Goal: Information Seeking & Learning: Learn about a topic

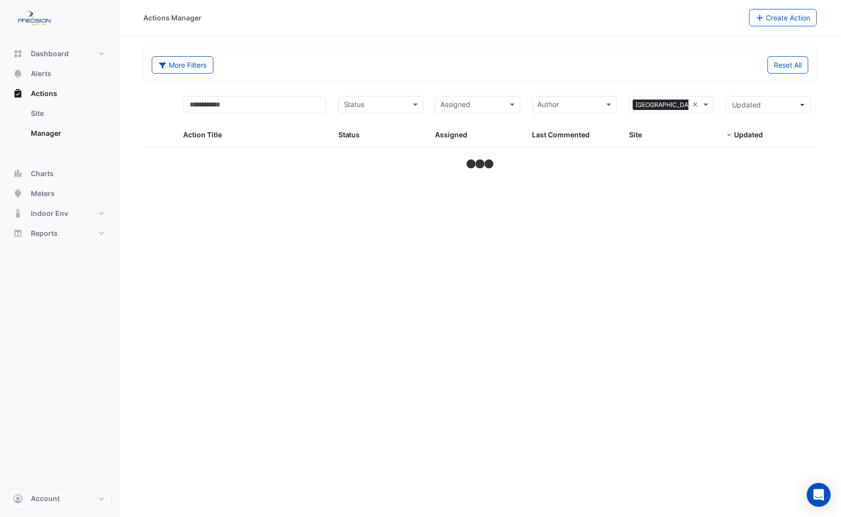
select select "***"
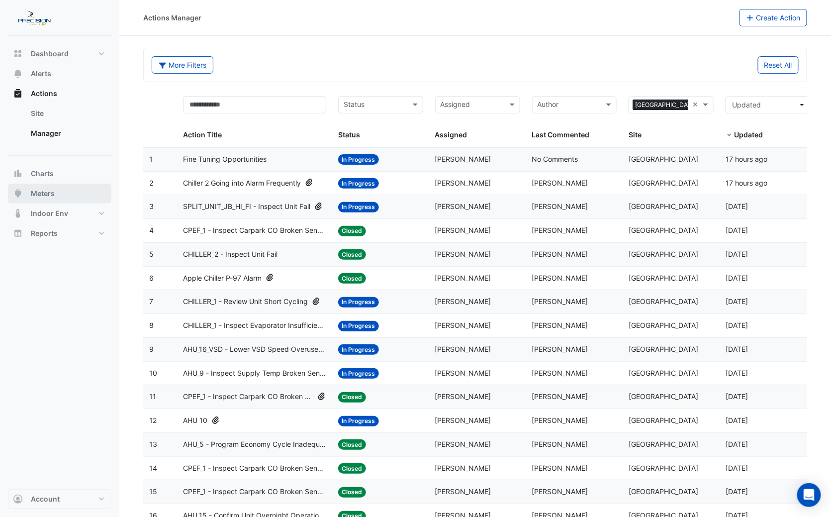
click at [42, 195] on span "Meters" at bounding box center [43, 194] width 24 height 10
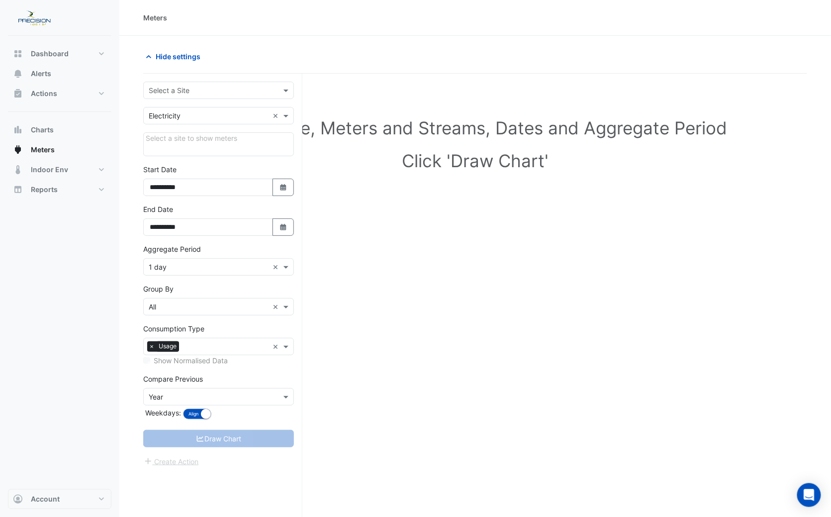
click at [181, 93] on input "text" at bounding box center [209, 91] width 120 height 10
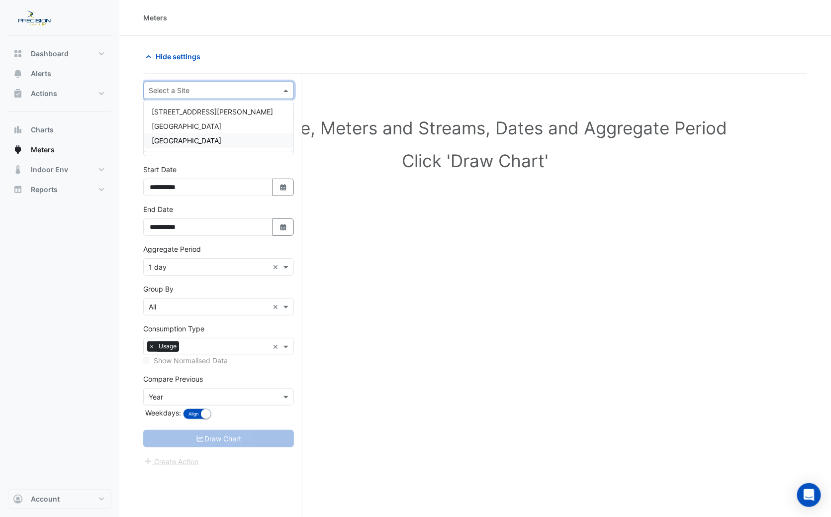
click at [181, 134] on div "[GEOGRAPHIC_DATA]" at bounding box center [219, 140] width 150 height 14
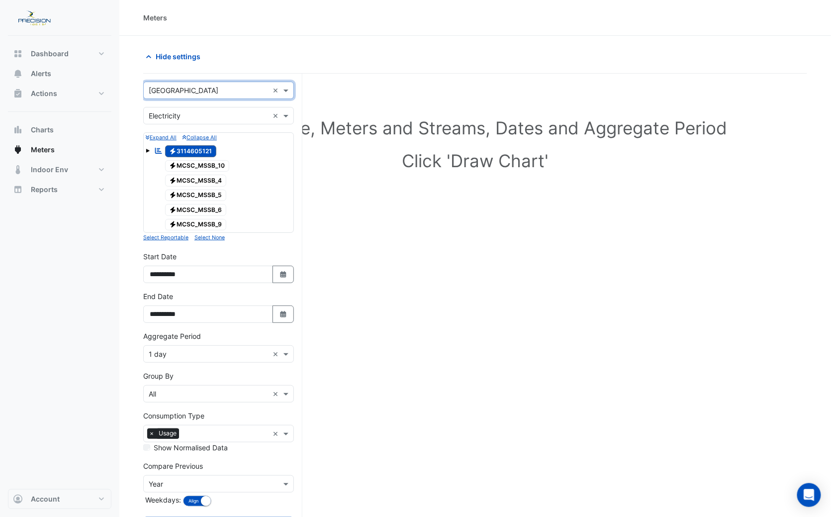
click at [201, 112] on input "text" at bounding box center [209, 116] width 120 height 10
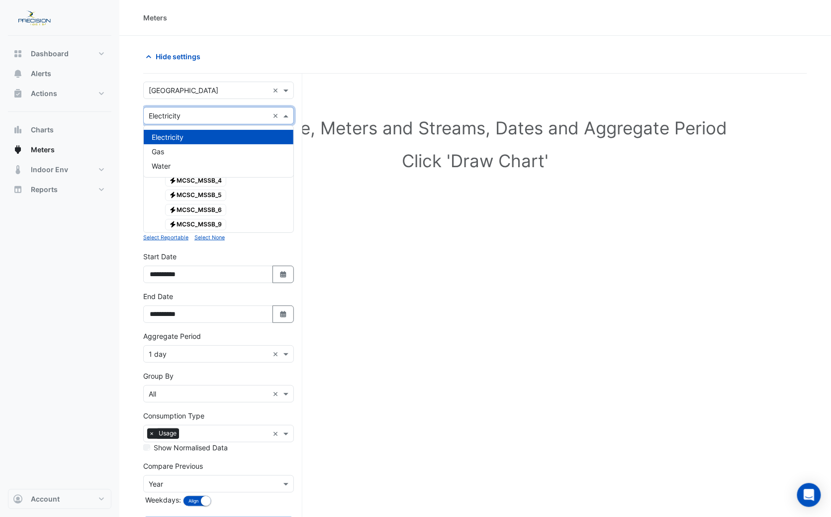
click at [189, 131] on div "Electricity" at bounding box center [219, 137] width 150 height 14
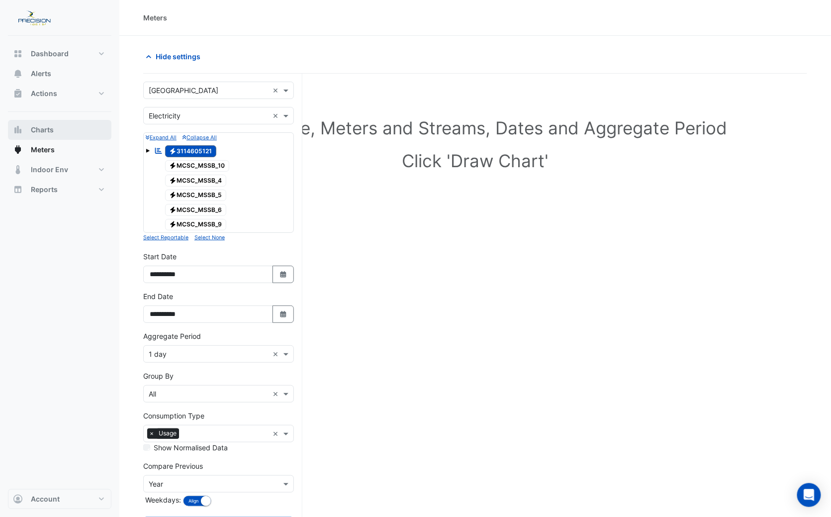
click at [41, 125] on span "Charts" at bounding box center [42, 130] width 23 height 10
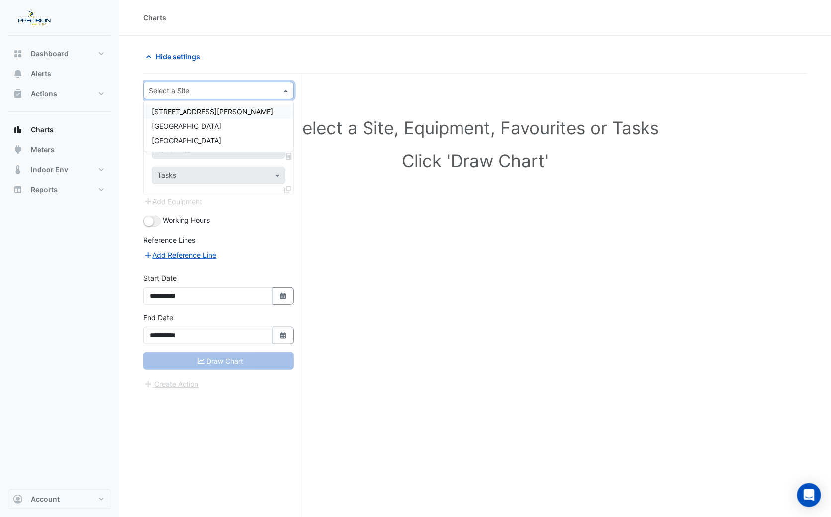
click at [190, 93] on input "text" at bounding box center [209, 91] width 120 height 10
click at [170, 133] on div "[GEOGRAPHIC_DATA]" at bounding box center [219, 140] width 150 height 14
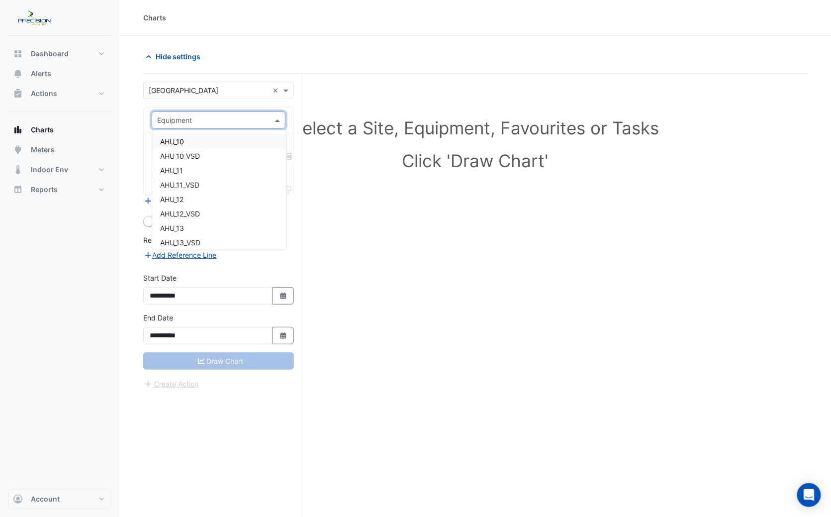
click at [178, 124] on input "text" at bounding box center [208, 120] width 103 height 10
click at [163, 171] on div "AHU_4" at bounding box center [219, 178] width 134 height 14
click at [277, 297] on button "Select Date" at bounding box center [284, 295] width 22 height 17
select select "*"
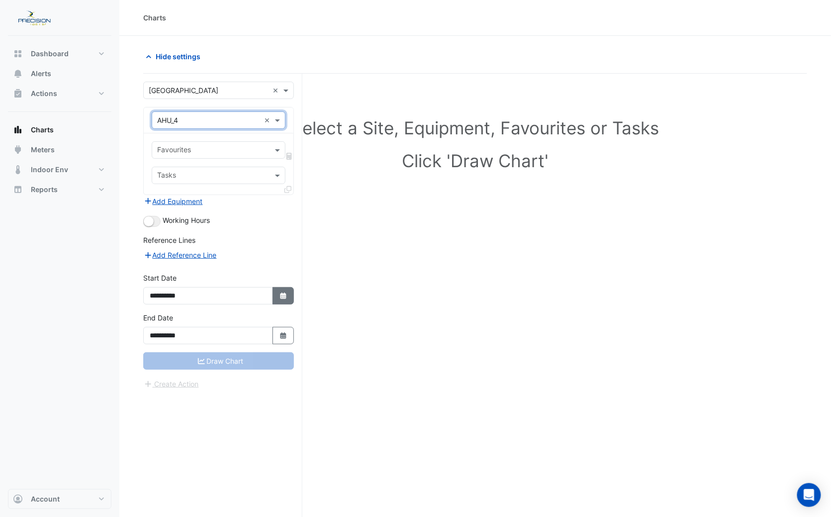
select select "****"
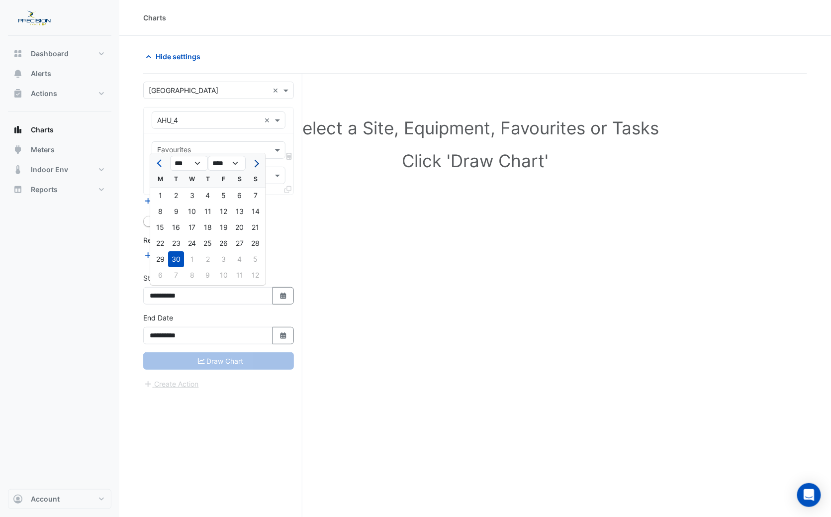
click at [257, 160] on button "Next month" at bounding box center [256, 163] width 12 height 16
select select "**"
click at [158, 210] on div "6" at bounding box center [160, 211] width 16 height 16
type input "**********"
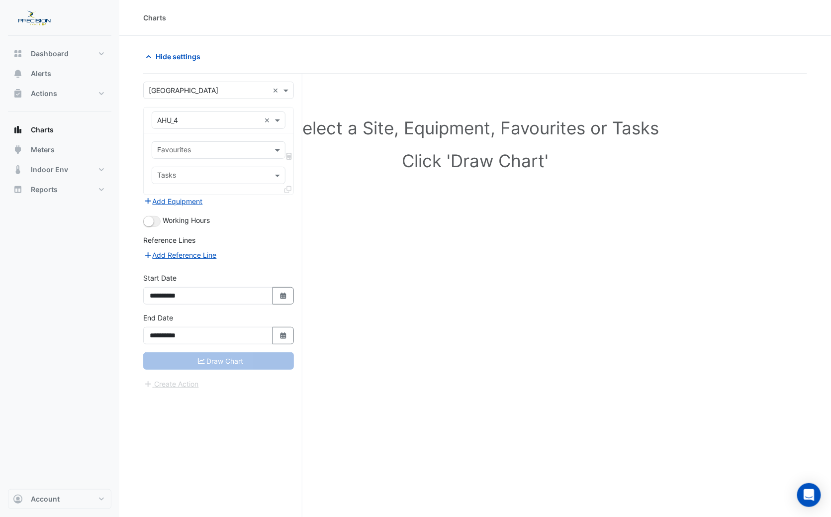
click at [166, 180] on input "text" at bounding box center [212, 176] width 111 height 10
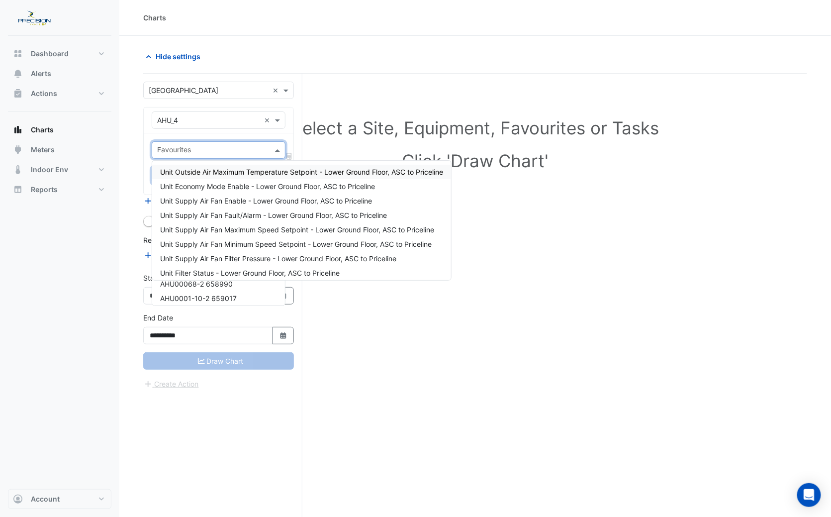
click at [166, 153] on input "text" at bounding box center [212, 151] width 111 height 10
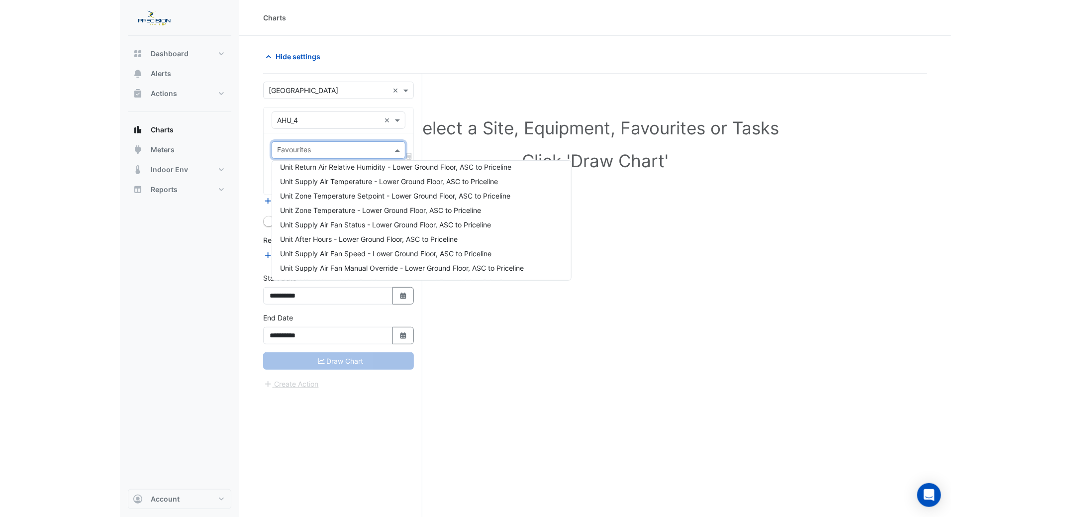
scroll to position [323, 0]
